Goal: Task Accomplishment & Management: Manage account settings

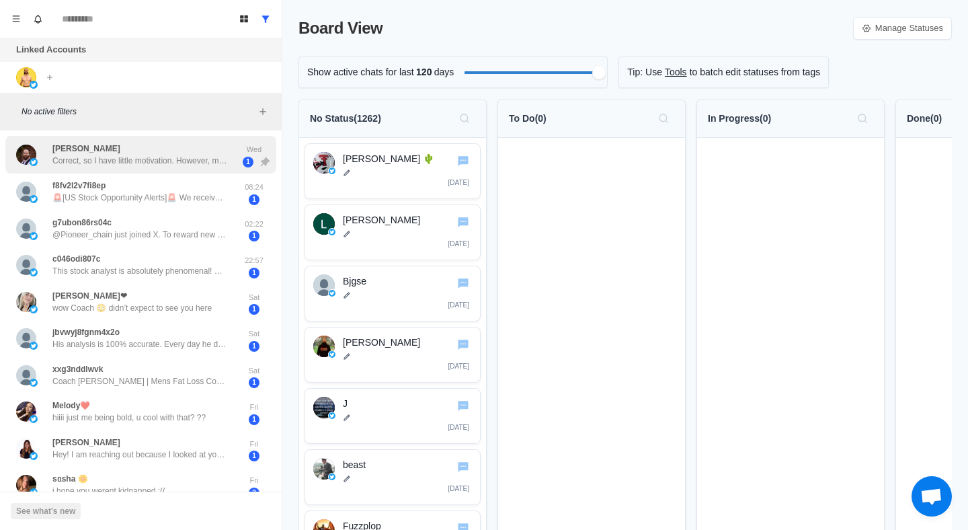
click at [196, 158] on p "Correct, so I have little motivation. However, my son recently got engaged and …" at bounding box center [139, 161] width 175 height 12
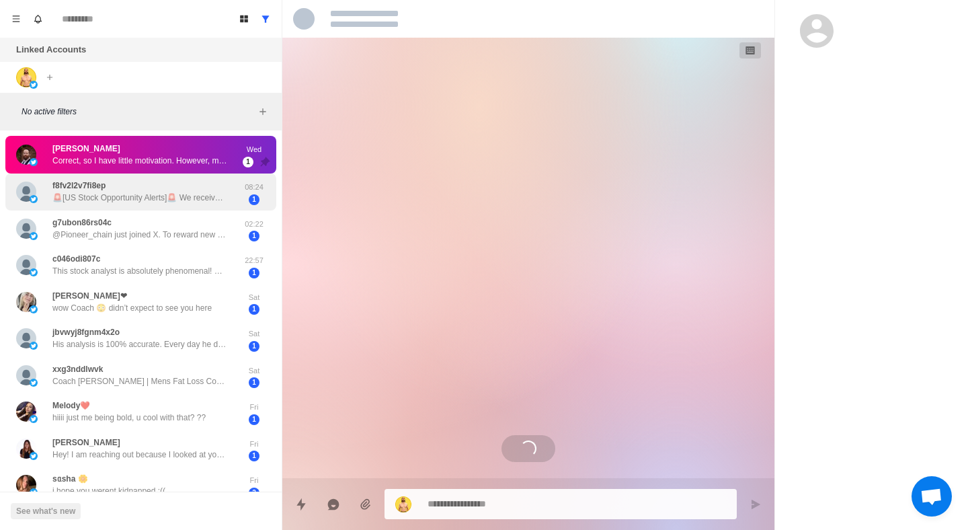
click at [181, 183] on div "f8fv2l2v7fi8ep 🚨[US Stock Opportunity Alerts]🚨 We receive daily alerts for 2-3 …" at bounding box center [139, 191] width 175 height 24
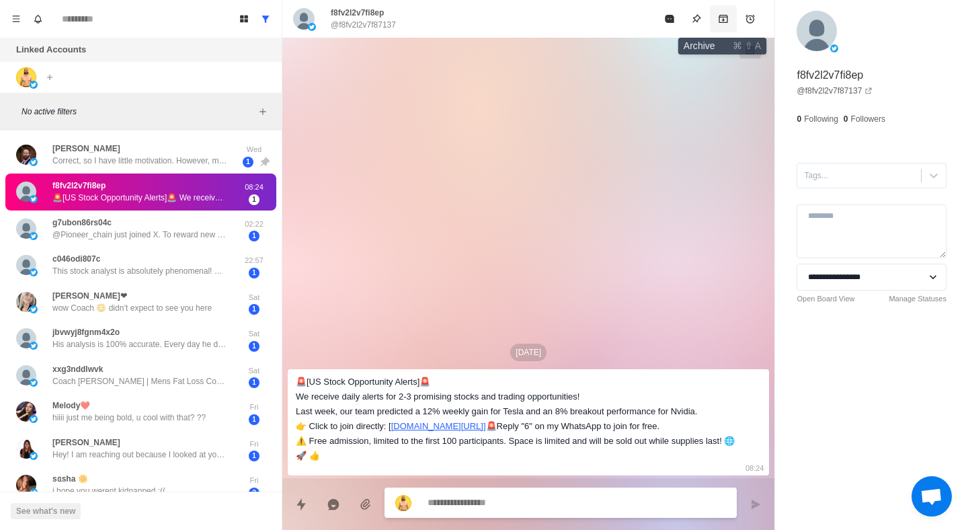
click at [715, 24] on button "Archive" at bounding box center [723, 18] width 27 height 27
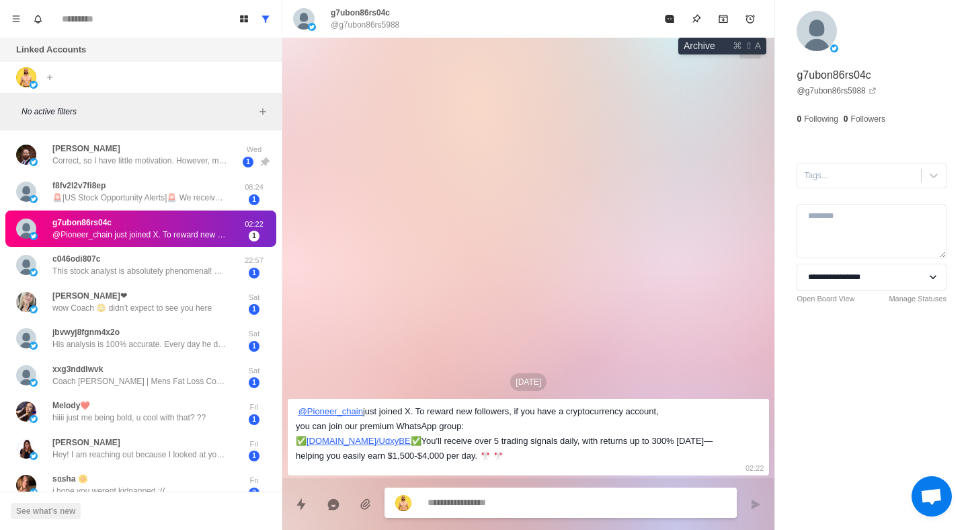
click at [715, 24] on button "Archive" at bounding box center [723, 18] width 27 height 27
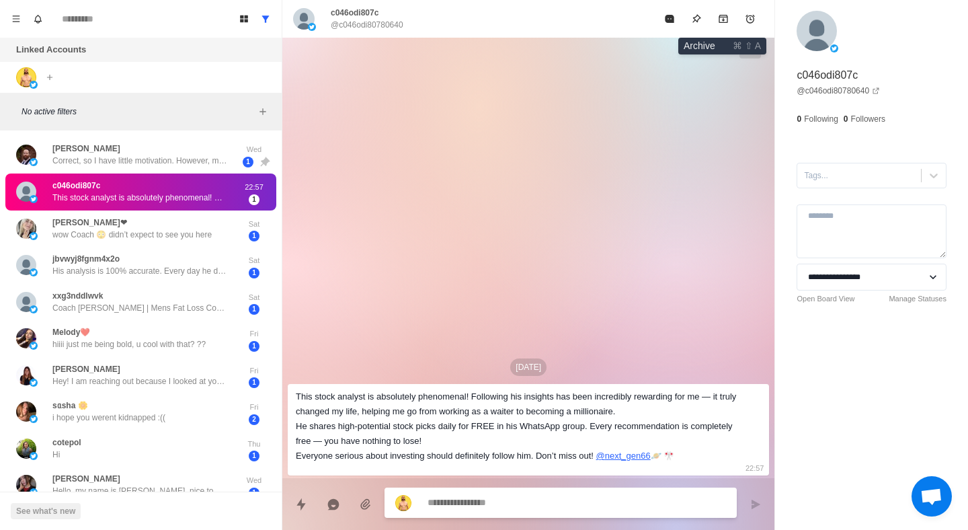
click at [715, 24] on button "Archive" at bounding box center [723, 18] width 27 height 27
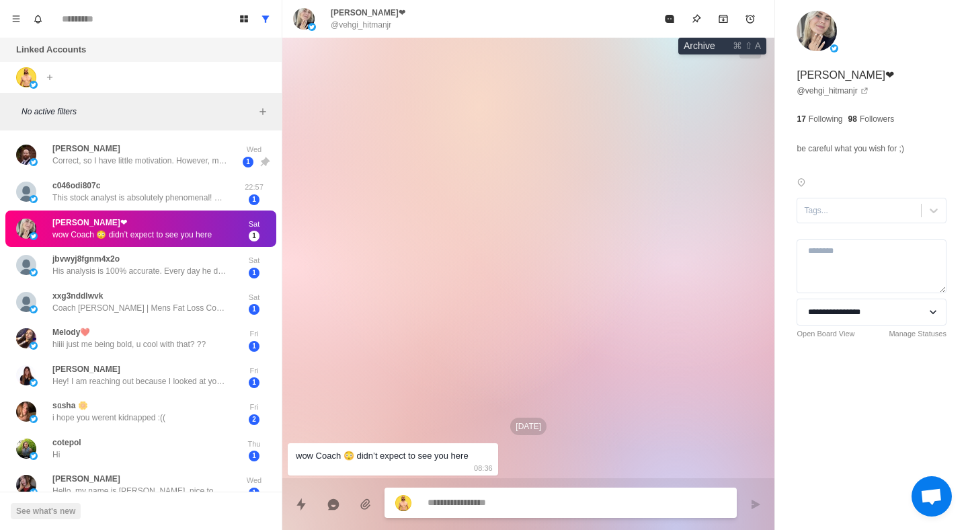
click at [715, 24] on button "Archive" at bounding box center [723, 18] width 27 height 27
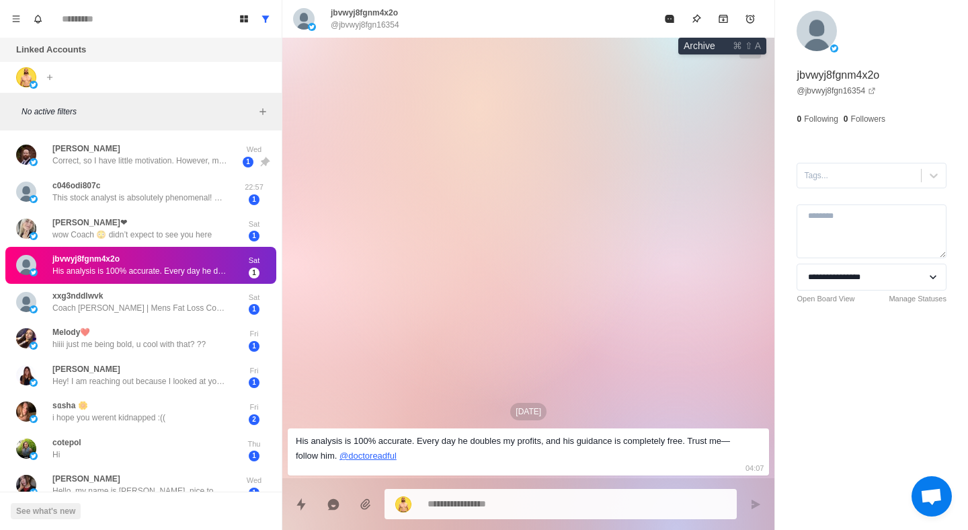
click at [715, 24] on button "Archive" at bounding box center [723, 18] width 27 height 27
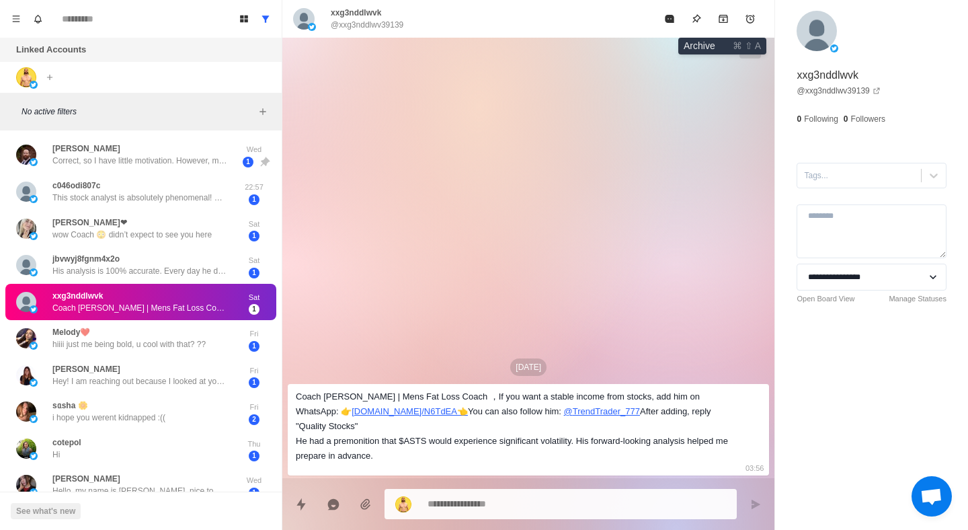
click at [715, 24] on button "Archive" at bounding box center [723, 18] width 27 height 27
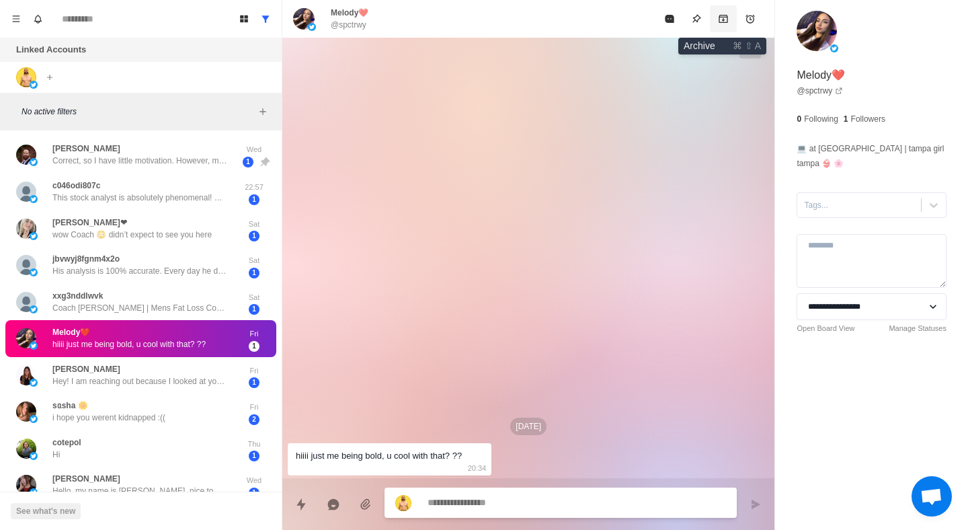
click at [715, 24] on button "Archive" at bounding box center [723, 18] width 27 height 27
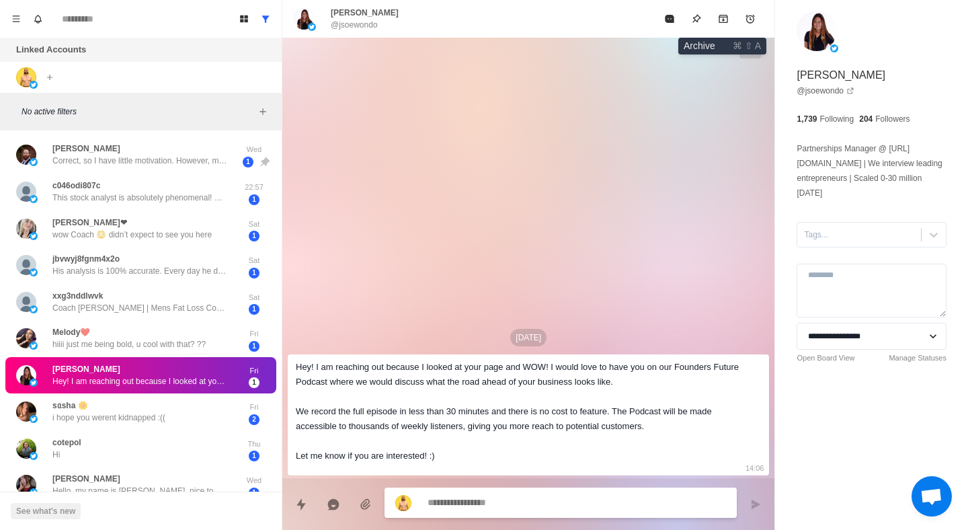
click at [715, 24] on button "Archive" at bounding box center [723, 18] width 27 height 27
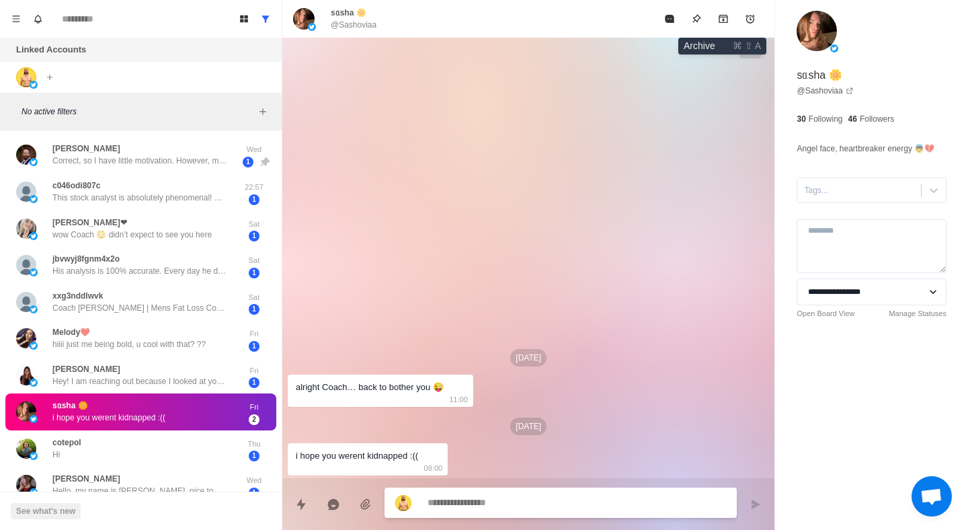
click at [715, 24] on button "Archive" at bounding box center [723, 18] width 27 height 27
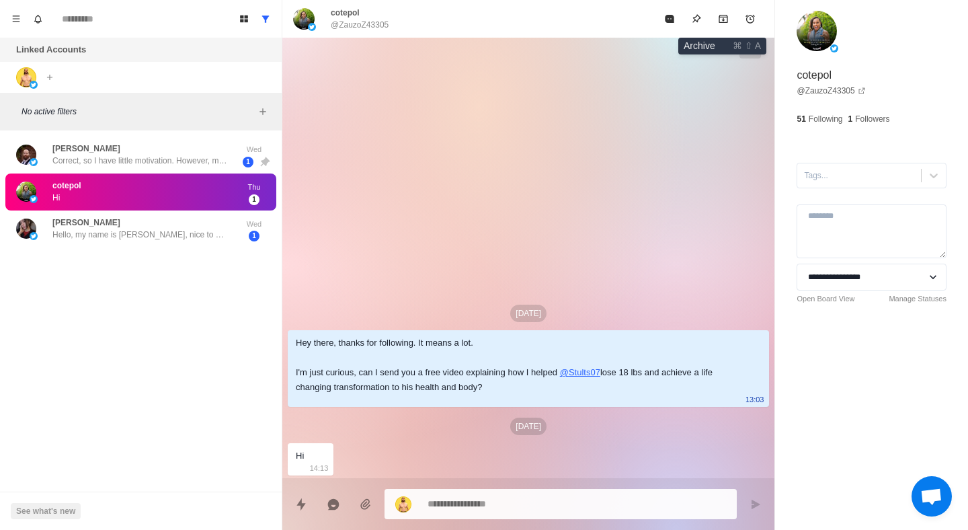
click at [715, 24] on button "Archive" at bounding box center [723, 18] width 27 height 27
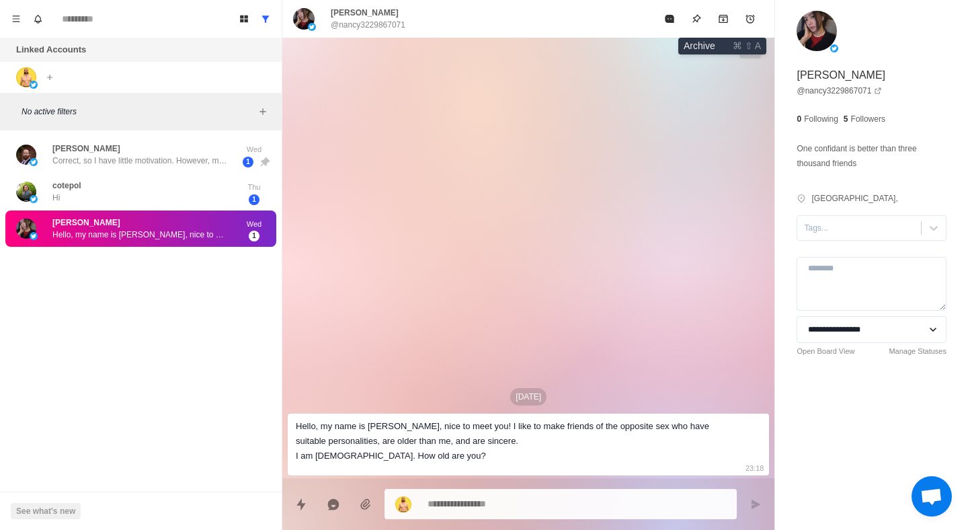
click at [715, 24] on button "Archive" at bounding box center [723, 18] width 27 height 27
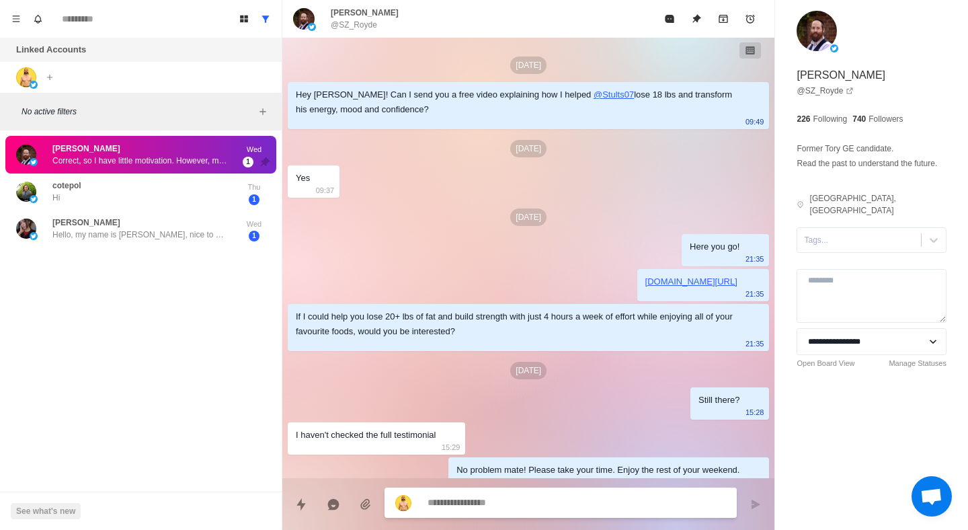
scroll to position [655, 0]
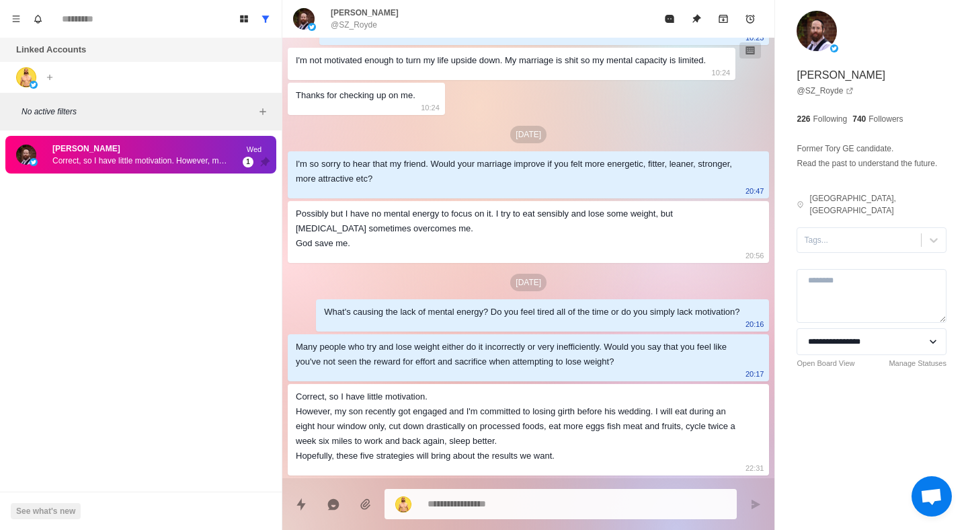
type textarea "*"
